Goal: Task Accomplishment & Management: Complete application form

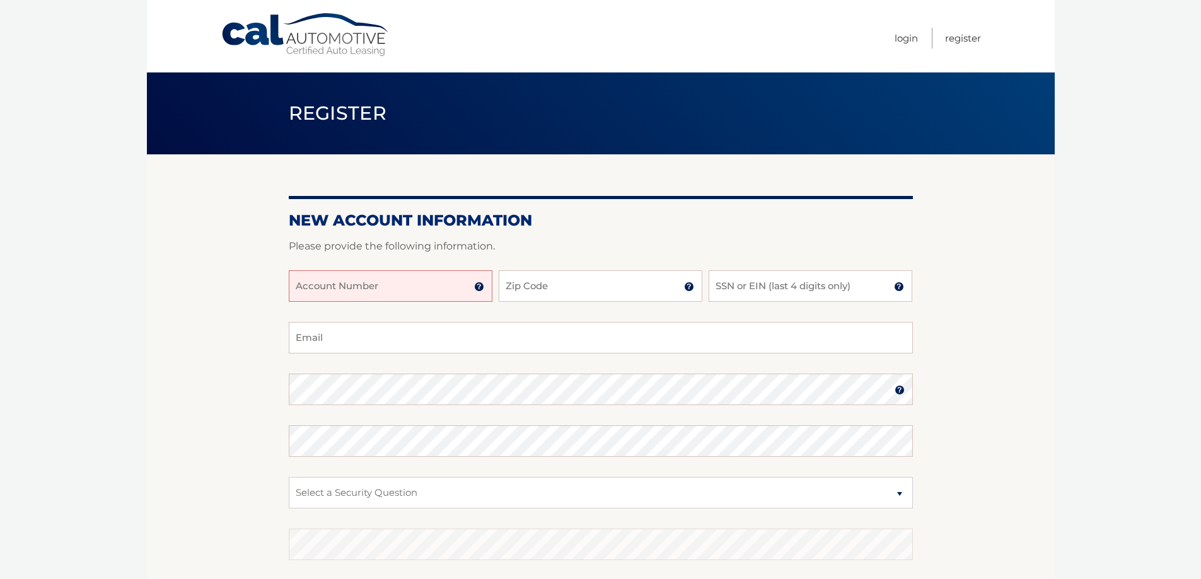
click at [342, 288] on input "Account Number" at bounding box center [391, 287] width 204 height 32
click at [577, 289] on input "Zip Code" at bounding box center [601, 287] width 204 height 32
type input "11733"
type input "[EMAIL_ADDRESS][DOMAIN_NAME]"
click at [757, 291] on input "SSN or EIN (last 4 digits only)" at bounding box center [811, 287] width 204 height 32
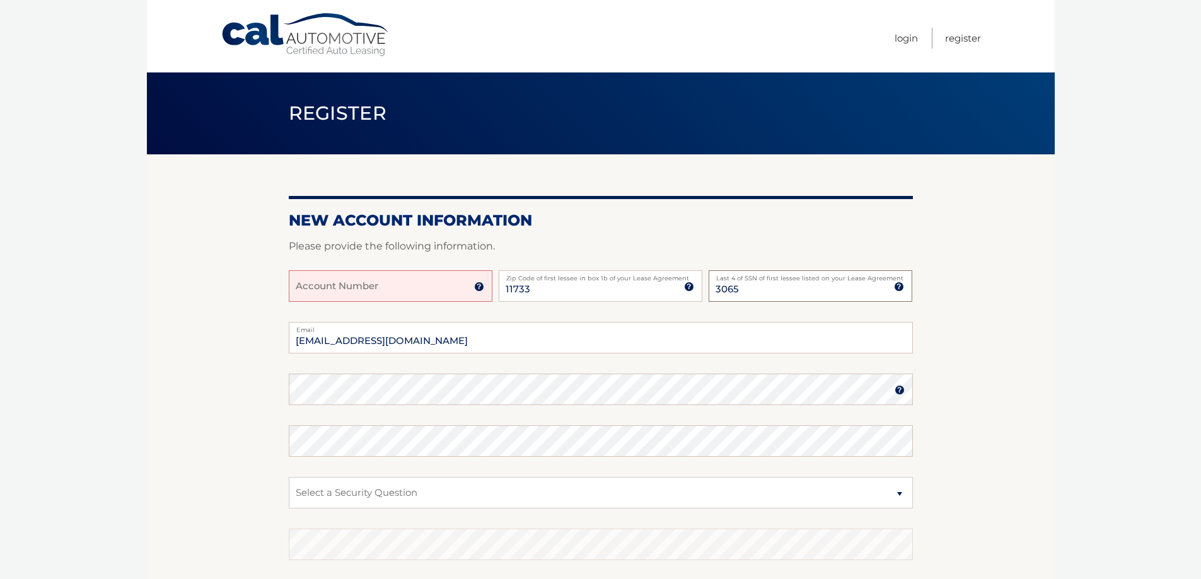
drag, startPoint x: 743, startPoint y: 292, endPoint x: 706, endPoint y: 289, distance: 37.3
click at [706, 289] on div "Account Number 11 digit account number provided on your coupon book or Welcome …" at bounding box center [601, 297] width 624 height 52
type input "4659"
click at [414, 335] on input "[EMAIL_ADDRESS][DOMAIN_NAME]" at bounding box center [601, 338] width 624 height 32
type input "[EMAIL_ADDRESS][DOMAIN_NAME]"
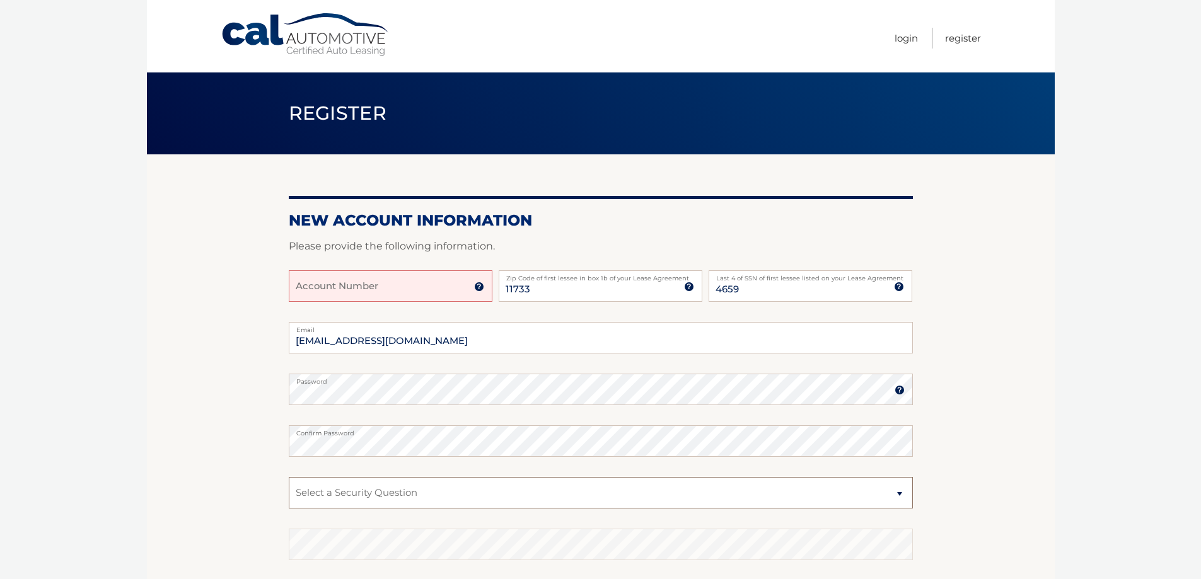
click at [900, 494] on select "Select a Security Question What was the name of your elementary school? What is…" at bounding box center [601, 493] width 624 height 32
select select "2"
click at [289, 477] on select "Select a Security Question What was the name of your elementary school? What is…" at bounding box center [601, 493] width 624 height 32
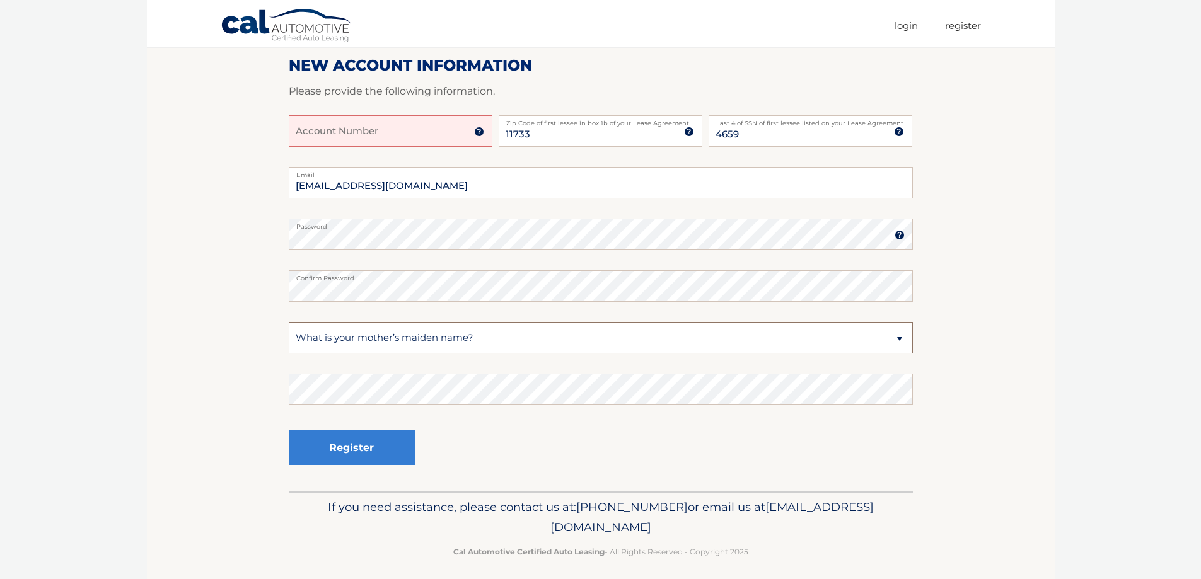
scroll to position [163, 0]
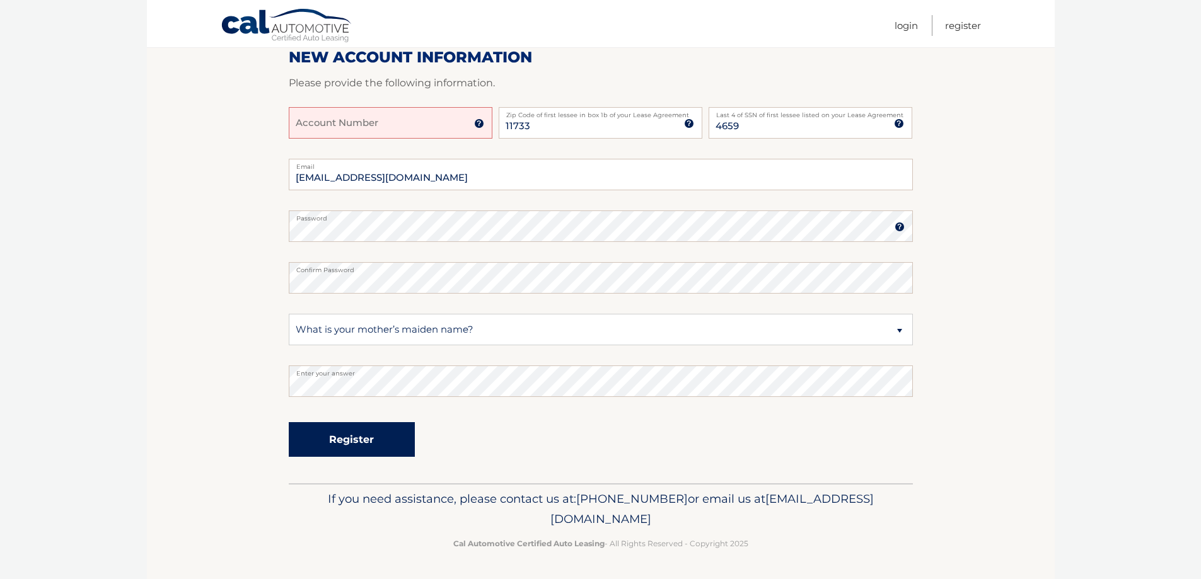
click at [357, 437] on button "Register" at bounding box center [352, 439] width 126 height 35
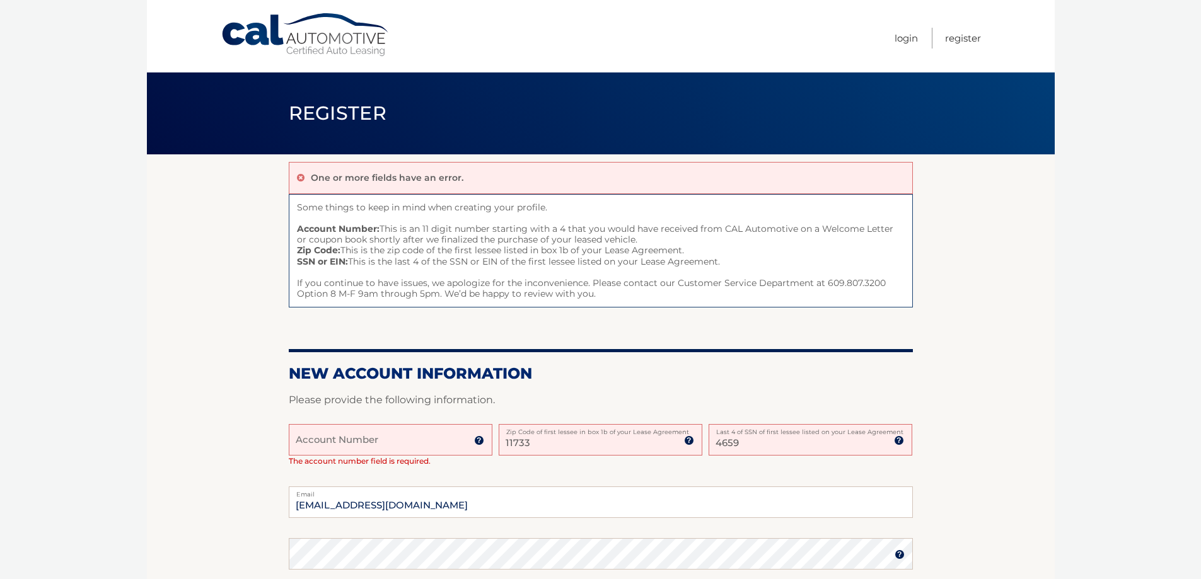
click at [381, 437] on input "Account Number" at bounding box center [391, 440] width 204 height 32
click at [344, 450] on input "Account Number" at bounding box center [391, 440] width 204 height 32
paste input "1320485632"
type input "1320485632"
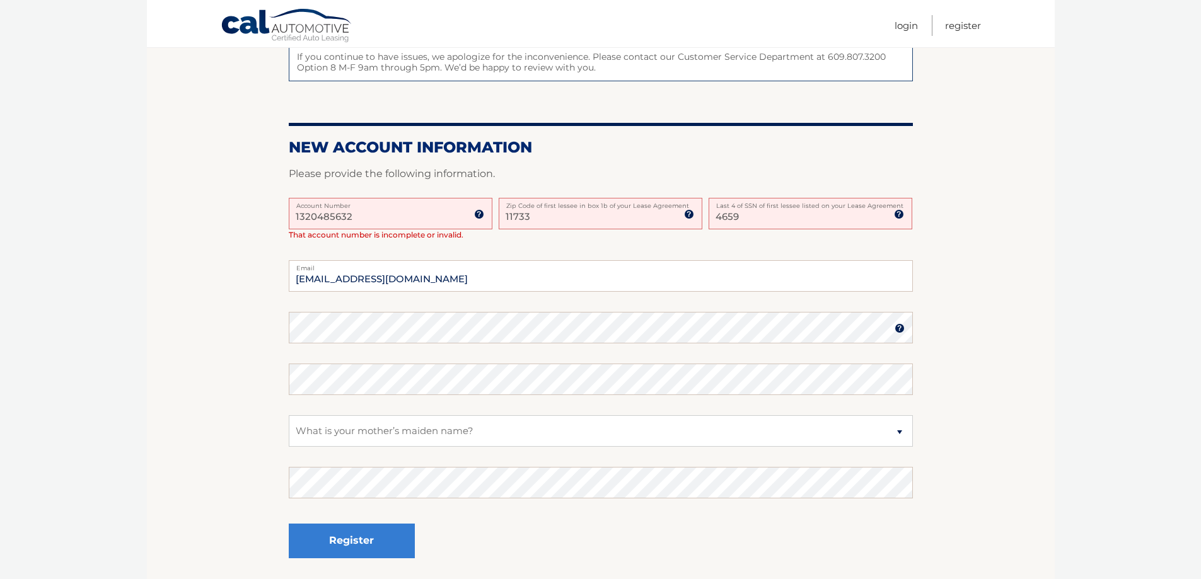
scroll to position [252, 0]
